Goal: Task Accomplishment & Management: Complete application form

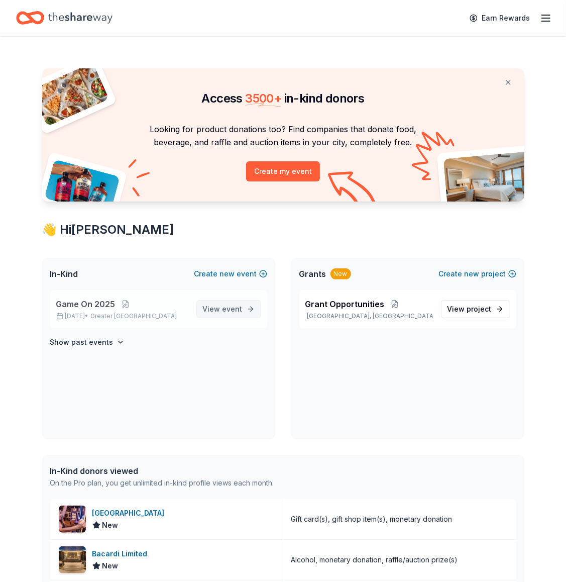
click at [224, 307] on span "event" at bounding box center [233, 309] width 20 height 9
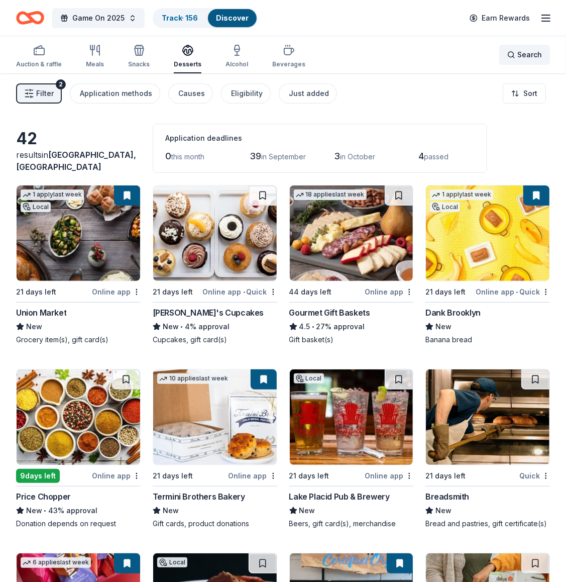
click at [515, 59] on div "Search" at bounding box center [525, 55] width 35 height 12
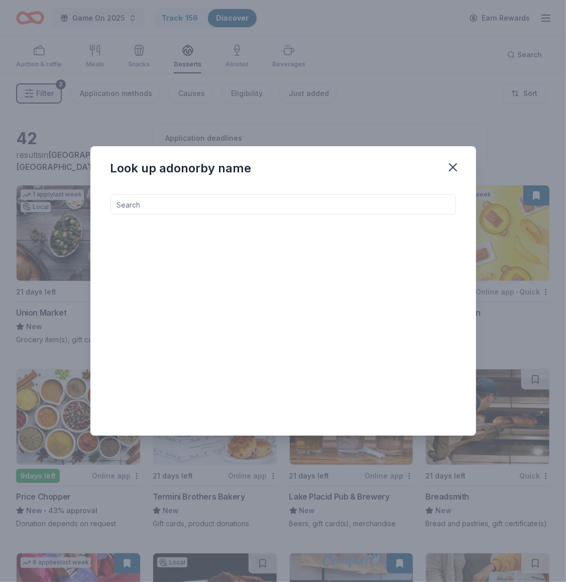
click at [223, 209] on input at bounding box center [284, 205] width 346 height 20
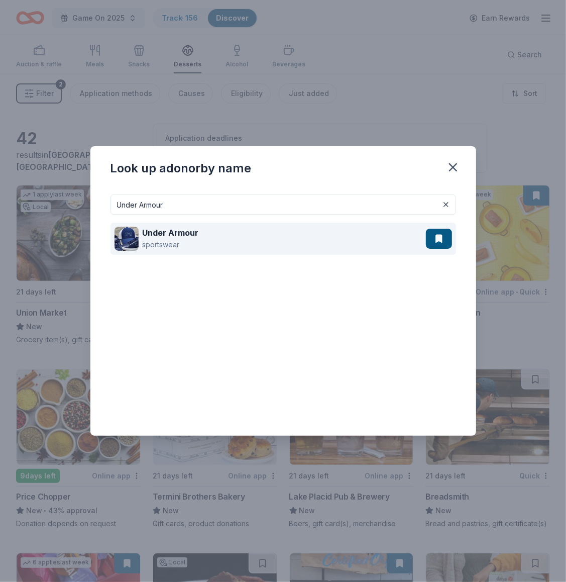
click at [203, 244] on div "Under Armour sportswear" at bounding box center [271, 239] width 312 height 32
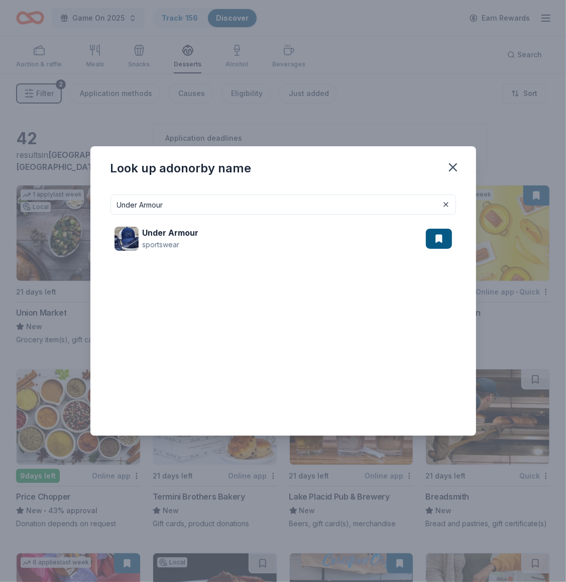
click at [180, 199] on input "Under Armour" at bounding box center [284, 205] width 346 height 20
paste input "Four Seasons Hotel (New York Downtown)"
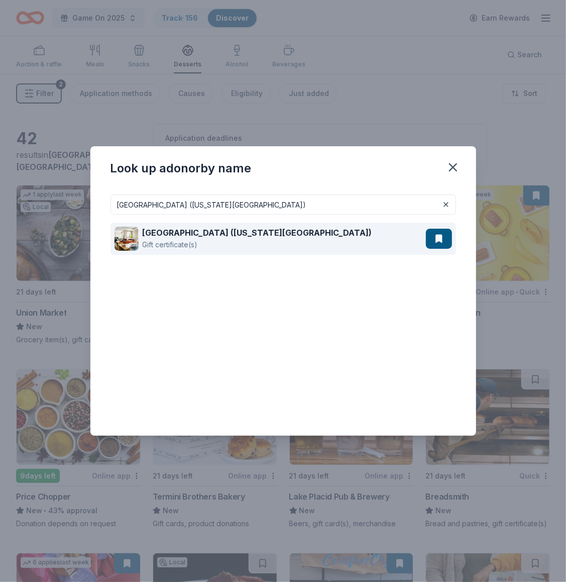
click at [186, 242] on div "Gift certificate(s)" at bounding box center [258, 245] width 230 height 12
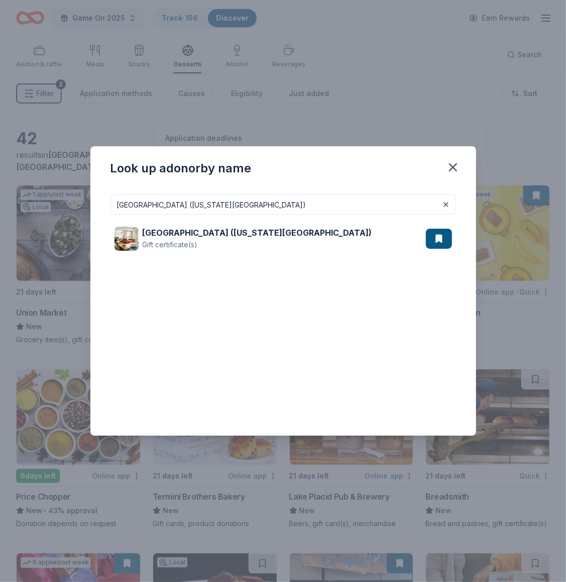
click at [278, 204] on input "Four Seasons Hotel (New York Downtown)" at bounding box center [284, 205] width 346 height 20
paste input "American Airlines"
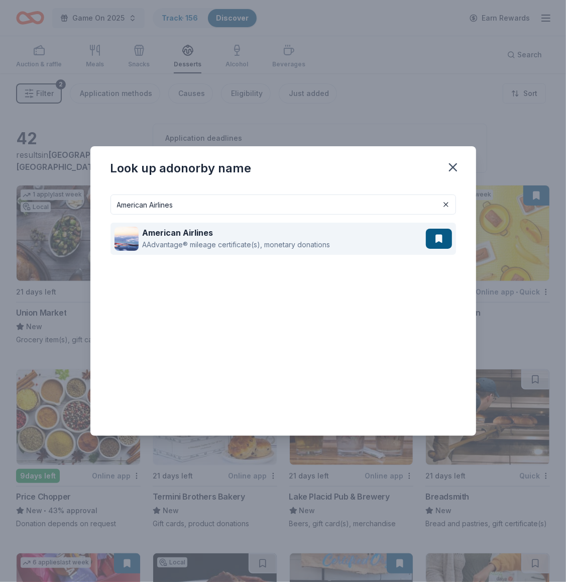
click at [258, 242] on div "AAdvantage® mileage certificate(s), monetary donations" at bounding box center [237, 245] width 188 height 12
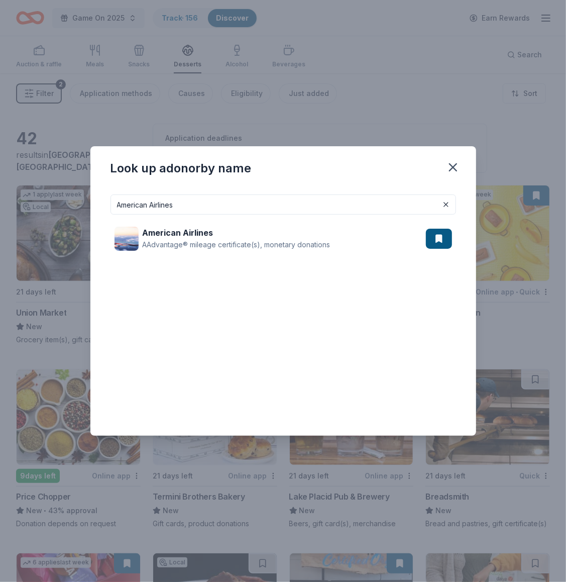
click at [202, 209] on input "American Airlines" at bounding box center [284, 205] width 346 height 20
paste input "Li-Lac Chocolat"
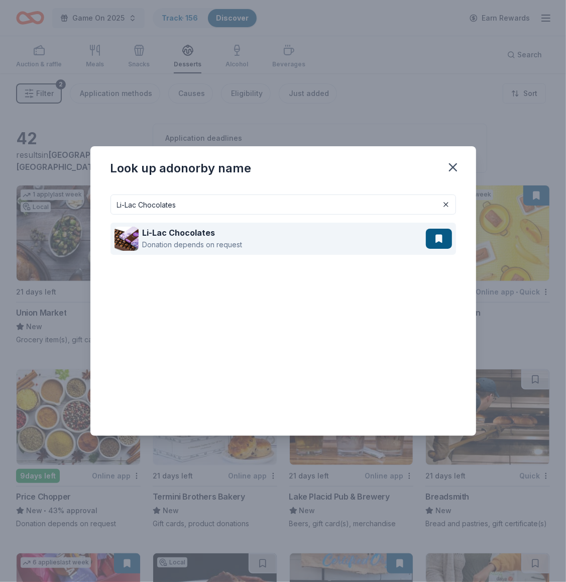
click at [271, 245] on div "Li-Lac Chocolates Donation depends on request" at bounding box center [271, 239] width 312 height 32
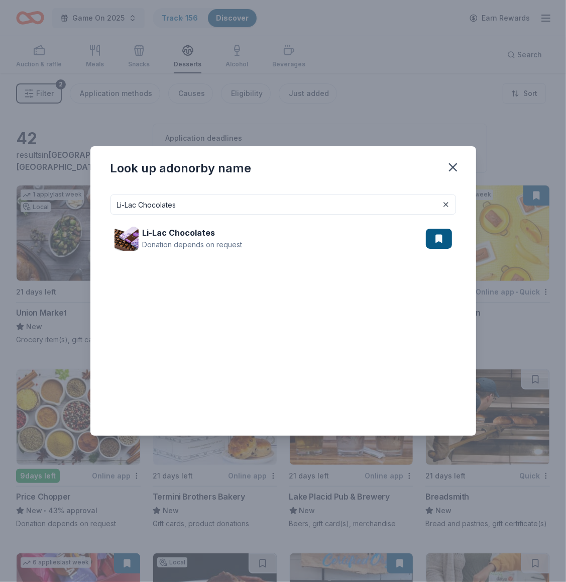
click at [178, 205] on input "Li-Lac Chocolates" at bounding box center [284, 205] width 346 height 20
paste input "EGO"
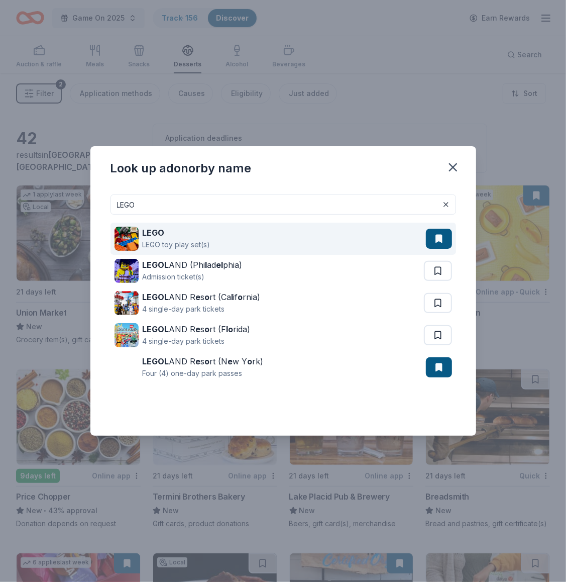
click at [256, 246] on div "LEGO LEGO toy play set(s)" at bounding box center [271, 239] width 312 height 32
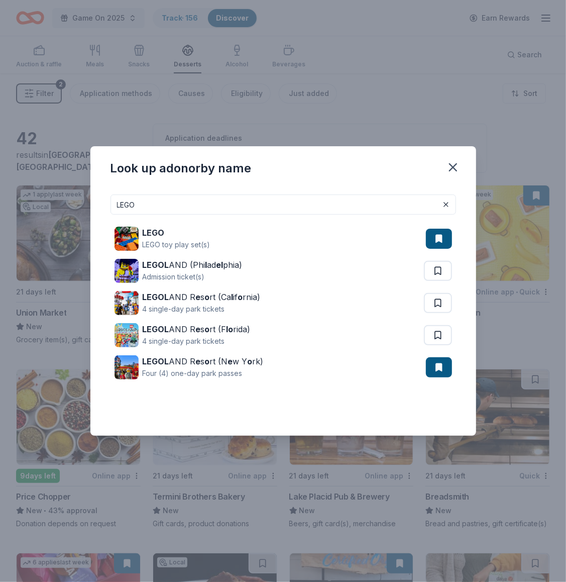
click at [199, 202] on input "LEGO" at bounding box center [284, 205] width 346 height 20
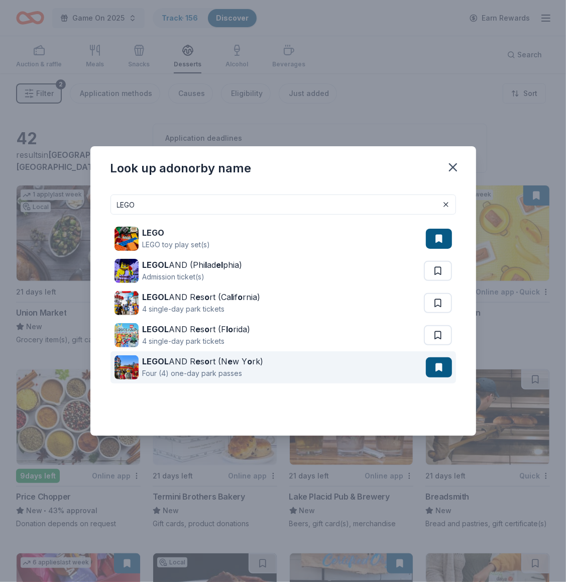
paste input "Igloo Coolers"
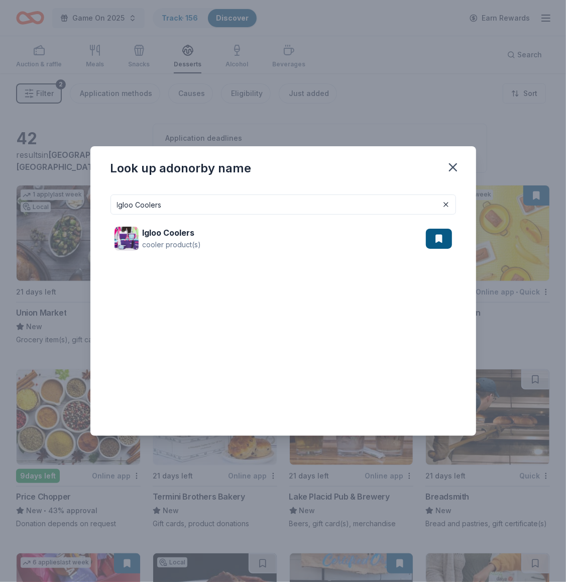
click at [191, 221] on div "Igloo Coolers cooler product(s)" at bounding box center [284, 239] width 346 height 48
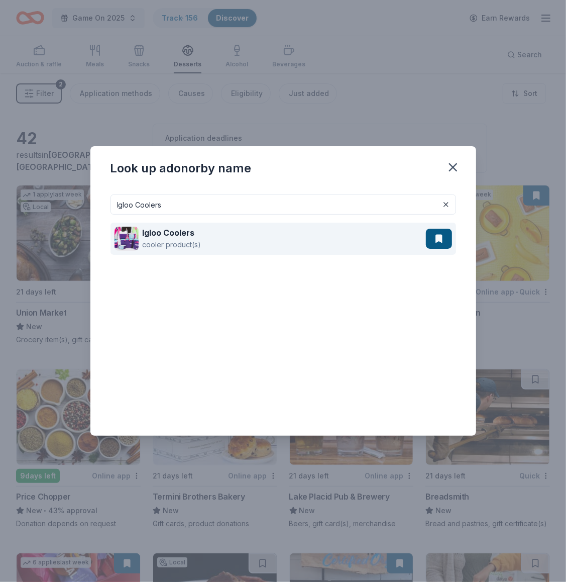
click at [190, 232] on strong "Igloo Coolers" at bounding box center [169, 233] width 52 height 10
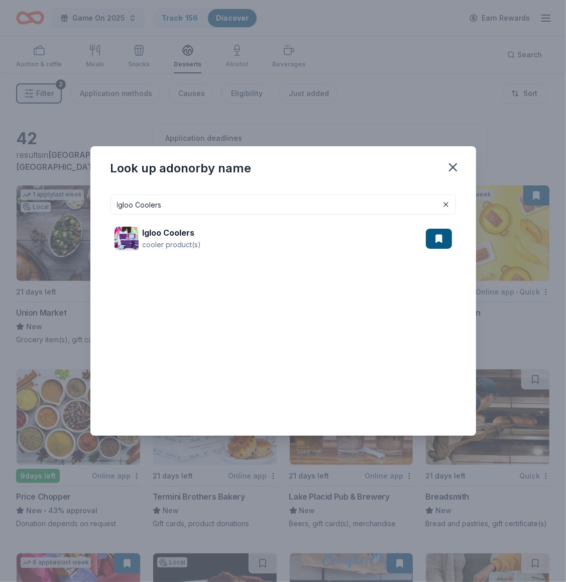
click at [163, 204] on input "Igloo Coolers" at bounding box center [284, 205] width 346 height 20
paste input "Harlem Globetrott"
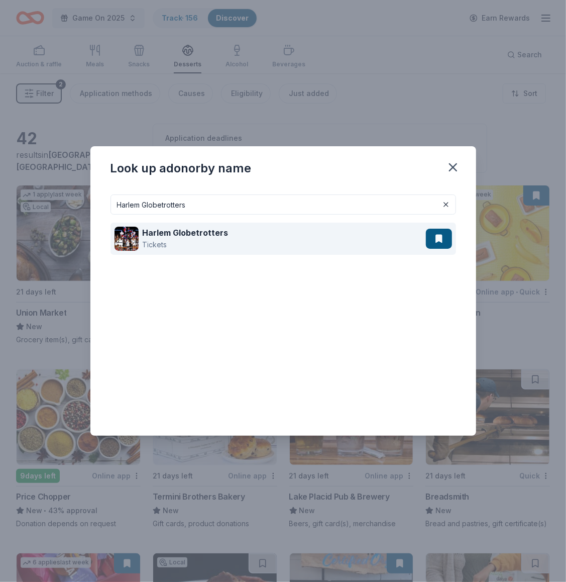
click at [209, 232] on strong "Harlem Globetrotters" at bounding box center [186, 233] width 86 height 10
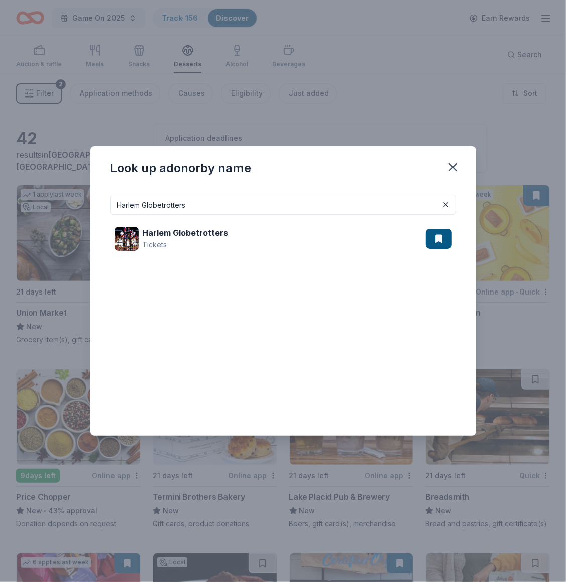
click at [191, 209] on input "Harlem Globetrotters" at bounding box center [284, 205] width 346 height 20
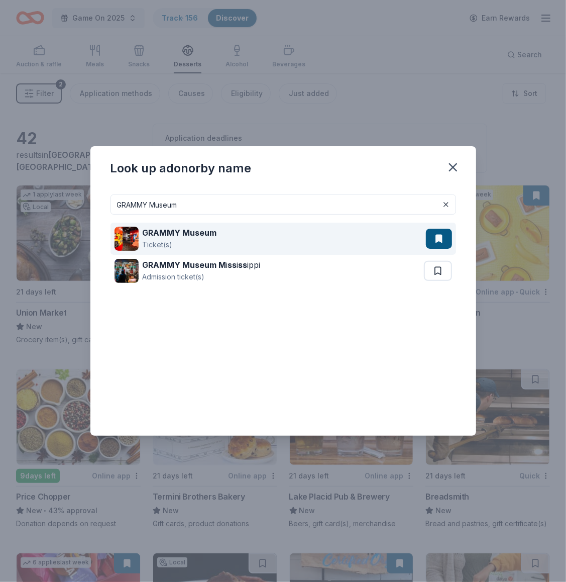
click at [225, 229] on div "GRAMMY Museum Ticket(s)" at bounding box center [271, 239] width 312 height 32
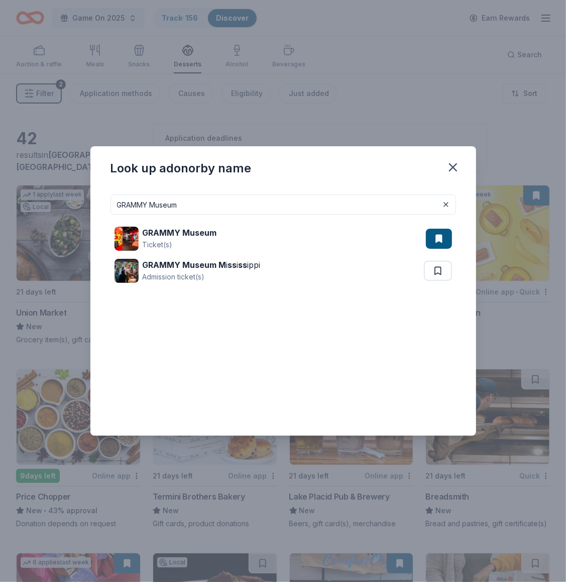
click at [198, 211] on input "GRAMMY Museum" at bounding box center [284, 205] width 346 height 20
paste input "Do"
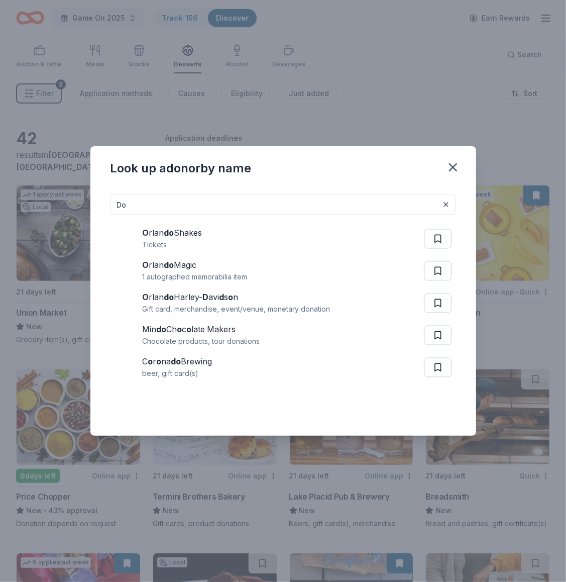
type input "Do"
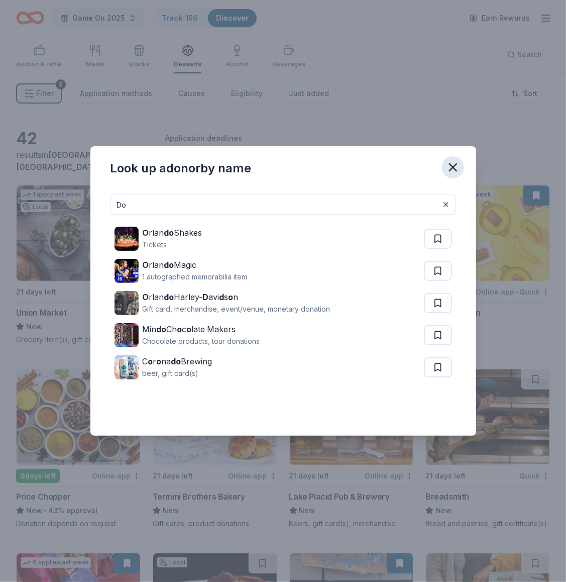
click at [448, 166] on icon "button" at bounding box center [453, 167] width 14 height 14
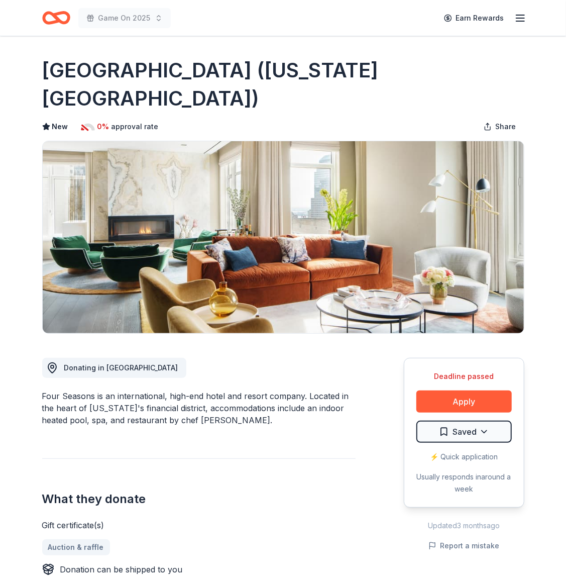
click at [469, 391] on button "Apply" at bounding box center [464, 402] width 95 height 22
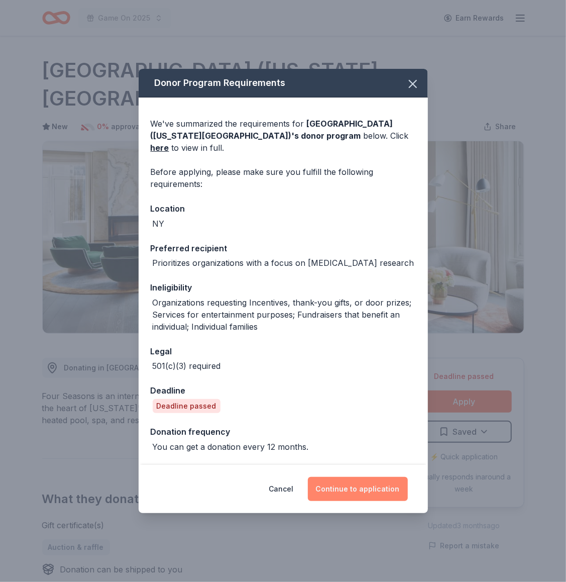
click at [348, 478] on button "Continue to application" at bounding box center [358, 489] width 100 height 24
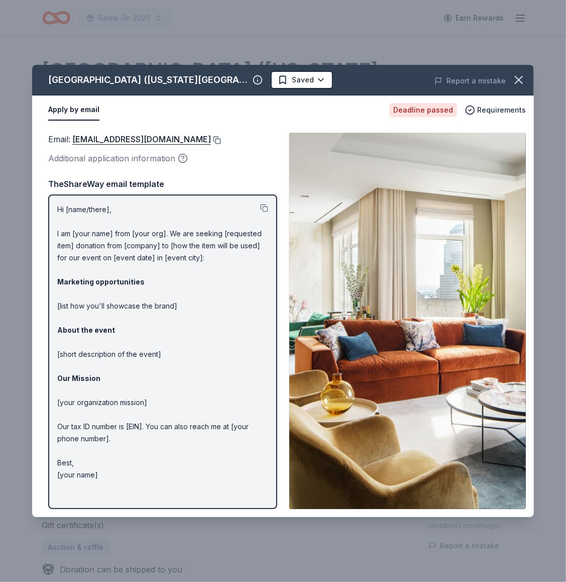
click at [221, 138] on button at bounding box center [216, 140] width 10 height 8
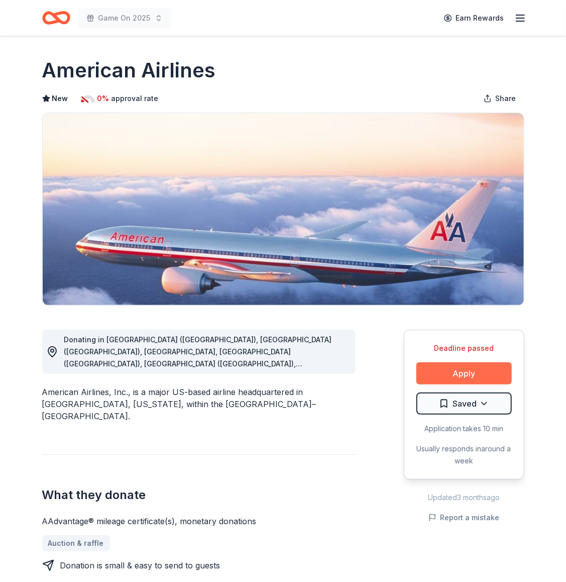
click at [432, 364] on button "Apply" at bounding box center [464, 373] width 95 height 22
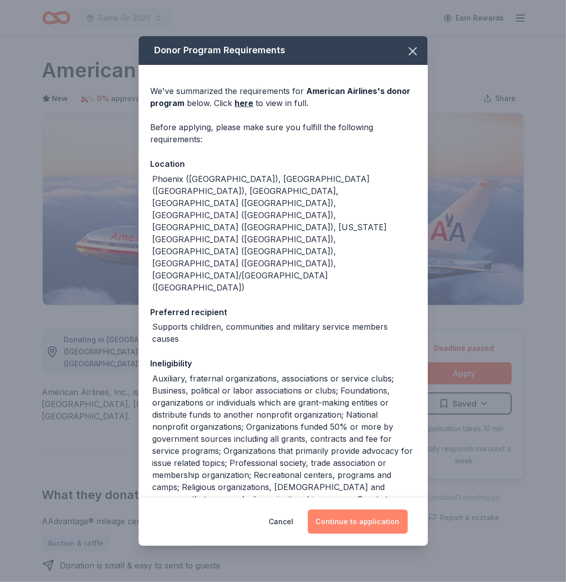
click at [367, 515] on button "Continue to application" at bounding box center [358, 522] width 100 height 24
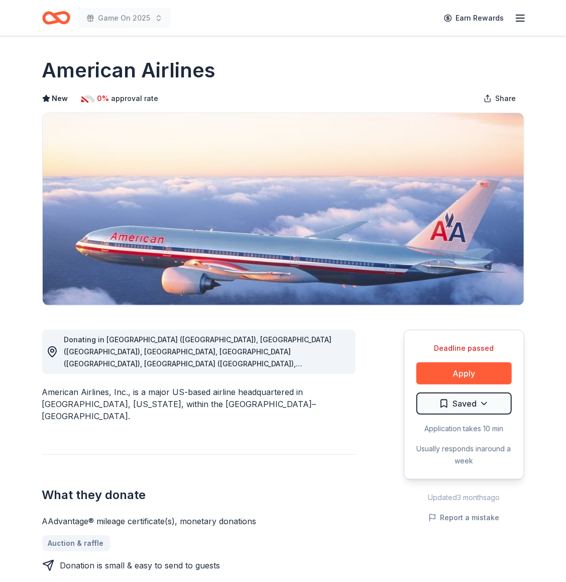
click at [367, 515] on button "Continue to application" at bounding box center [354, 510] width 95 height 23
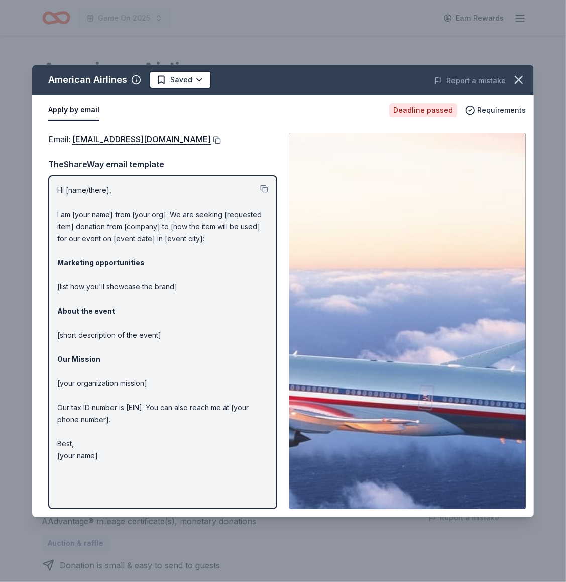
click at [211, 136] on button at bounding box center [216, 140] width 10 height 8
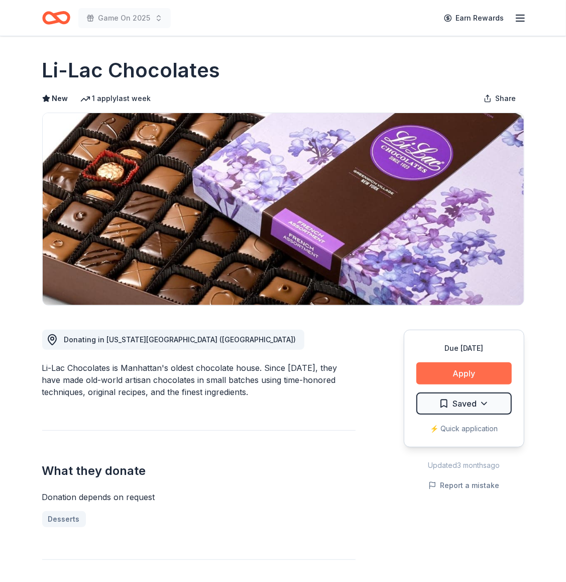
click at [433, 373] on button "Apply" at bounding box center [464, 373] width 95 height 22
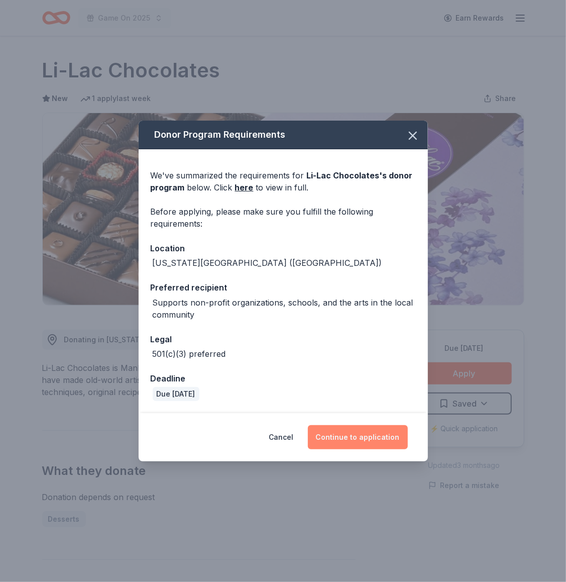
click at [356, 439] on button "Continue to application" at bounding box center [358, 437] width 100 height 24
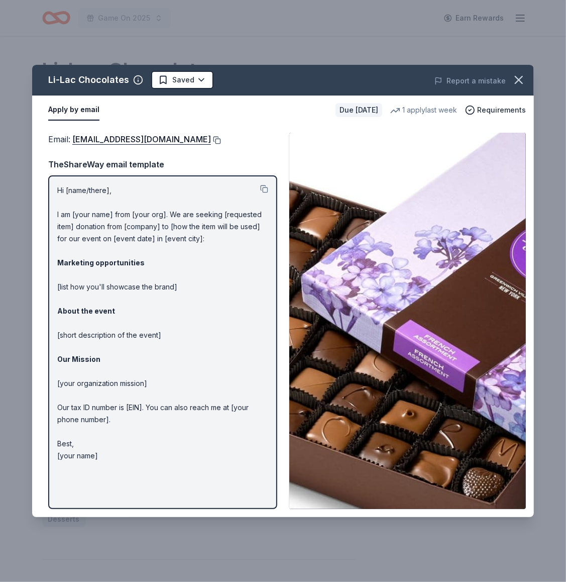
click at [211, 140] on button at bounding box center [216, 140] width 10 height 8
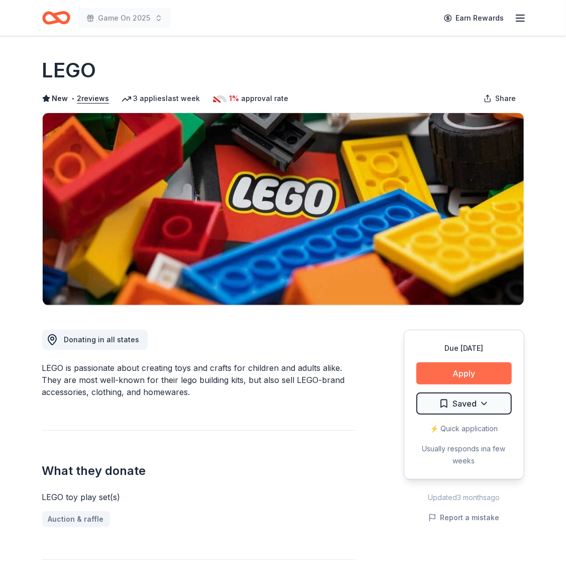
click at [456, 378] on button "Apply" at bounding box center [464, 373] width 95 height 22
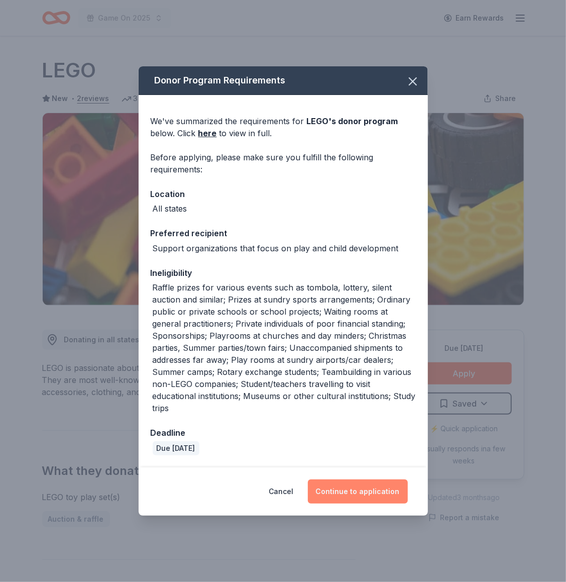
click at [330, 500] on button "Continue to application" at bounding box center [358, 491] width 100 height 24
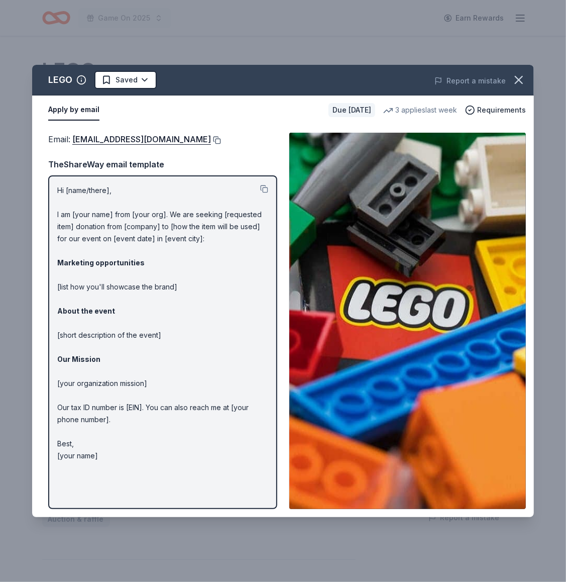
click at [211, 138] on button at bounding box center [216, 140] width 10 height 8
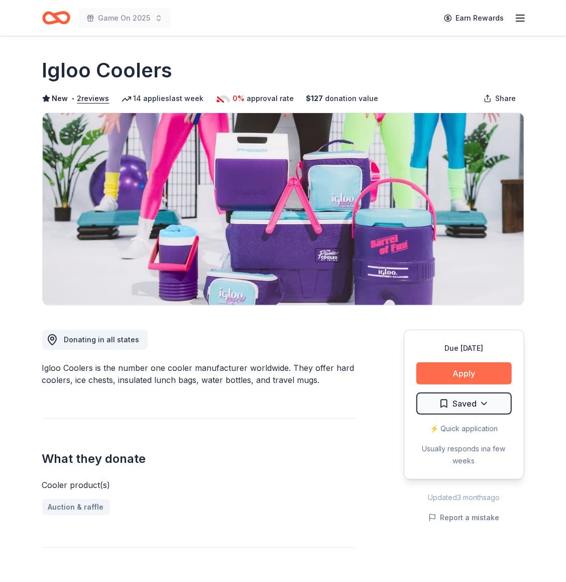
click at [448, 375] on button "Apply" at bounding box center [464, 373] width 95 height 22
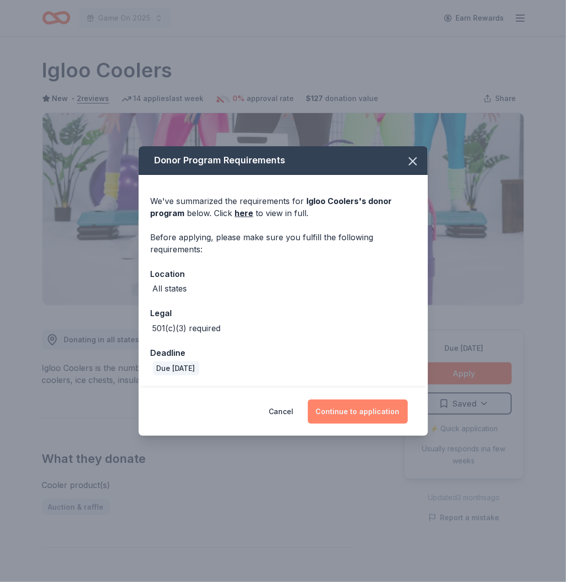
click at [351, 419] on button "Continue to application" at bounding box center [358, 412] width 100 height 24
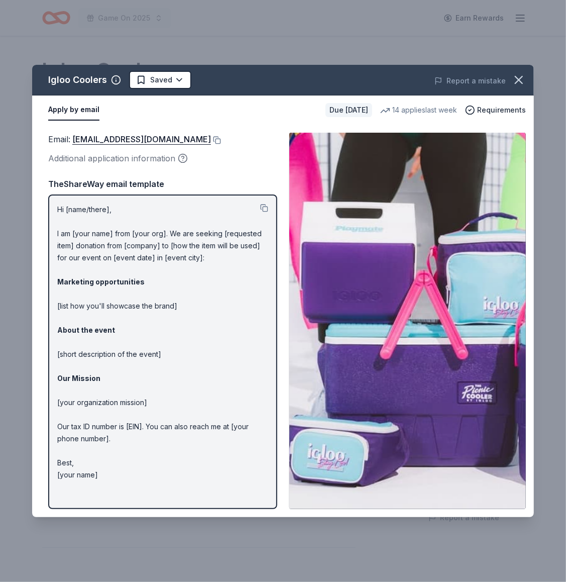
click at [184, 140] on div "Email : donations@igloocorp.com" at bounding box center [162, 139] width 229 height 13
click at [211, 140] on button at bounding box center [216, 140] width 10 height 8
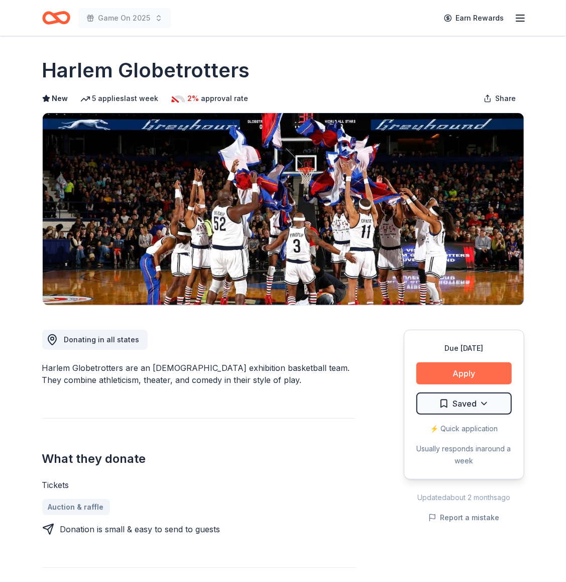
click at [485, 380] on button "Apply" at bounding box center [464, 373] width 95 height 22
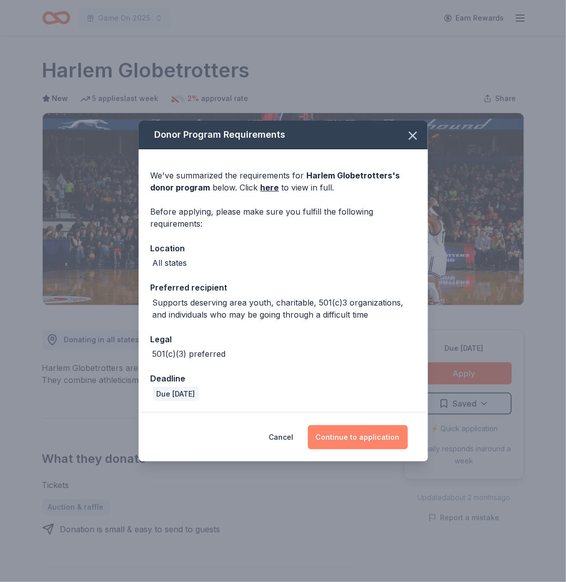
click at [348, 444] on button "Continue to application" at bounding box center [358, 437] width 100 height 24
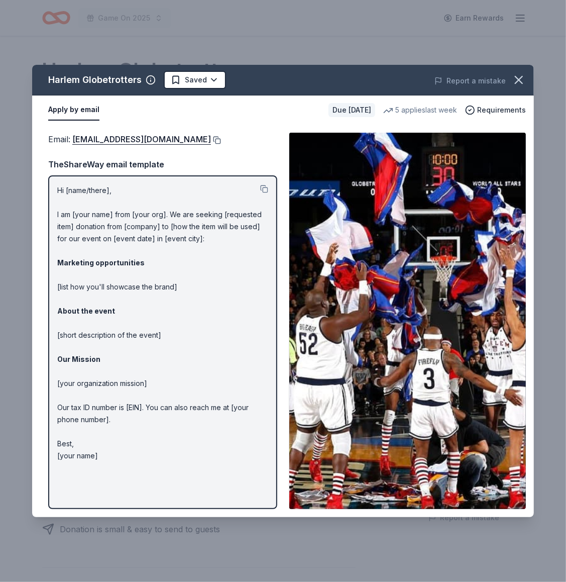
click at [211, 139] on button at bounding box center [216, 140] width 10 height 8
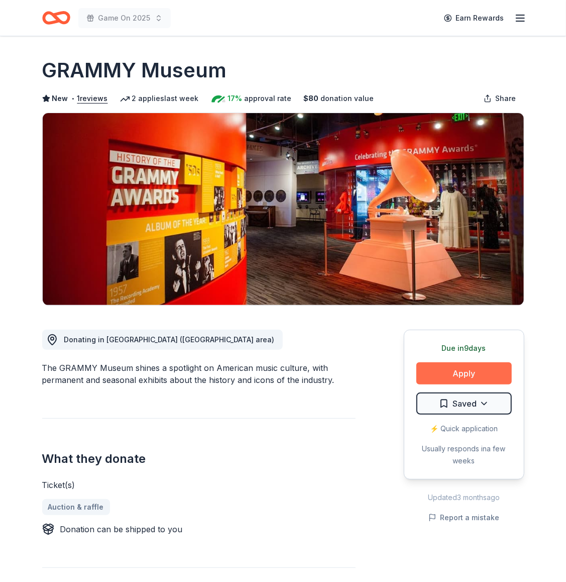
click at [458, 368] on button "Apply" at bounding box center [464, 373] width 95 height 22
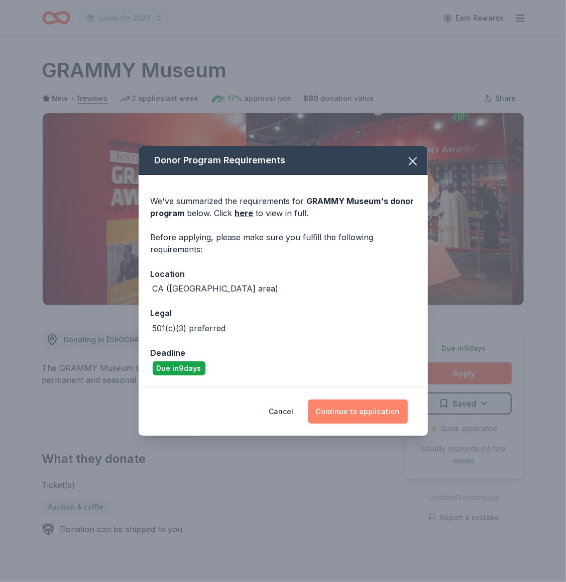
click at [349, 418] on button "Continue to application" at bounding box center [358, 412] width 100 height 24
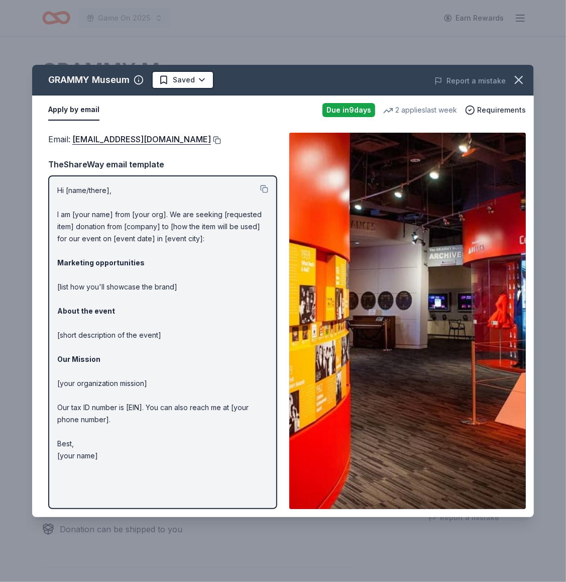
click at [221, 139] on button at bounding box center [216, 140] width 10 height 8
